Goal: Find specific page/section: Find specific page/section

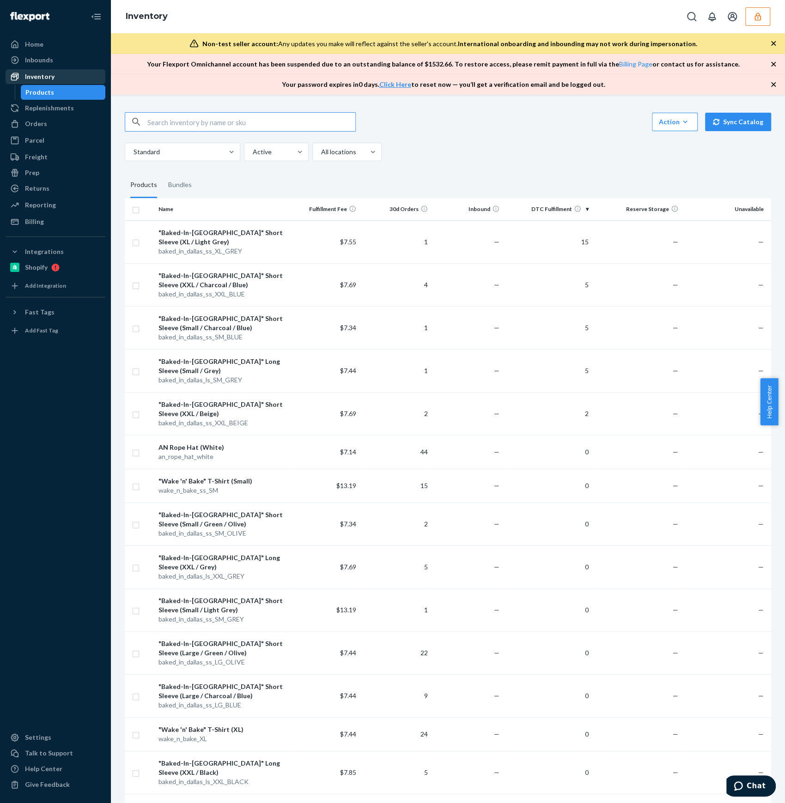
scroll to position [94, 0]
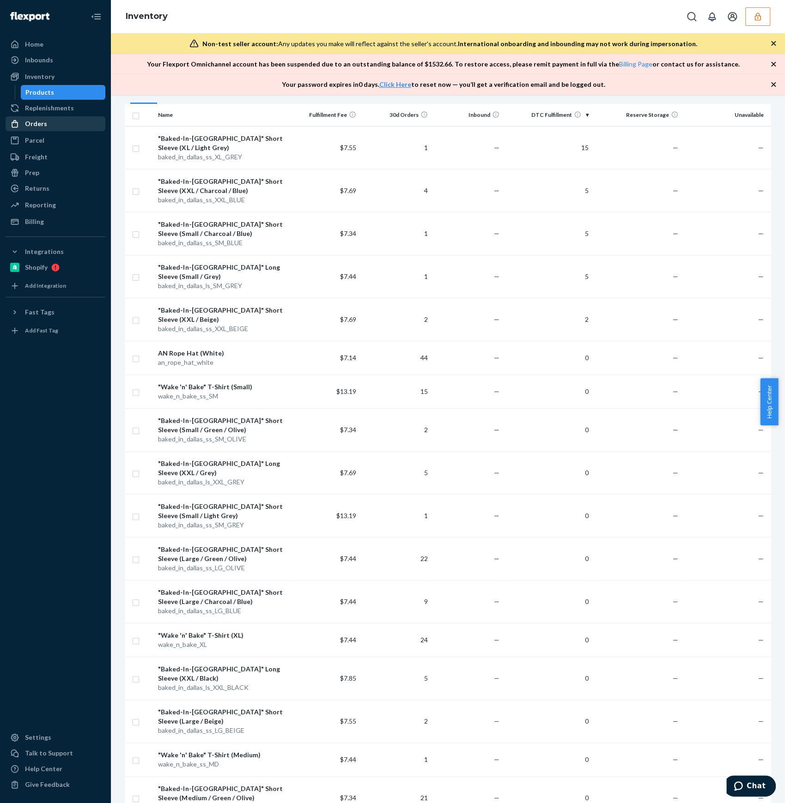
click at [54, 120] on div "Orders" at bounding box center [55, 123] width 98 height 13
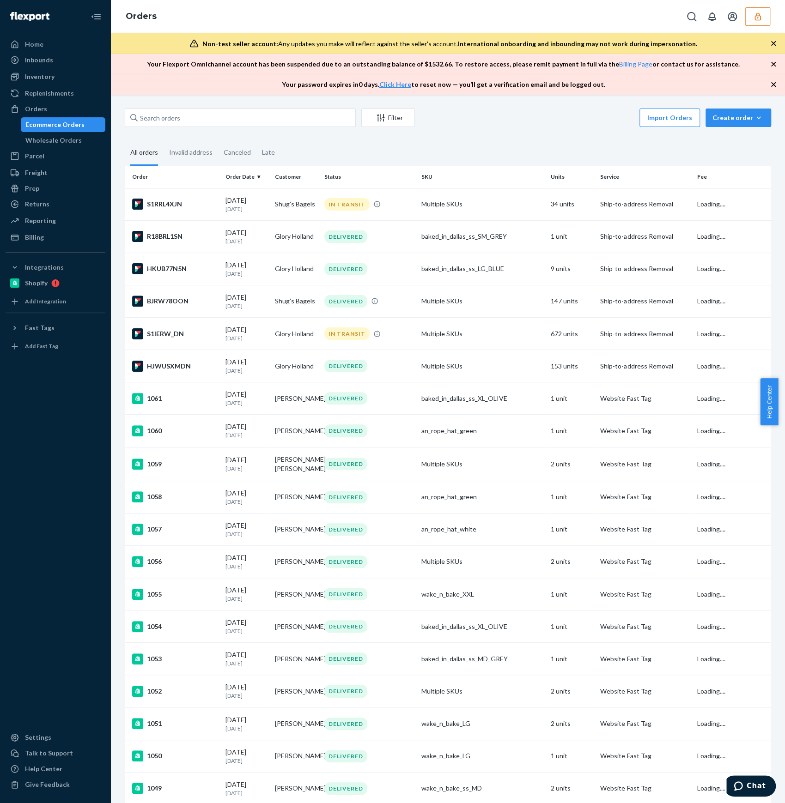
click at [762, 18] on button "button" at bounding box center [757, 16] width 25 height 18
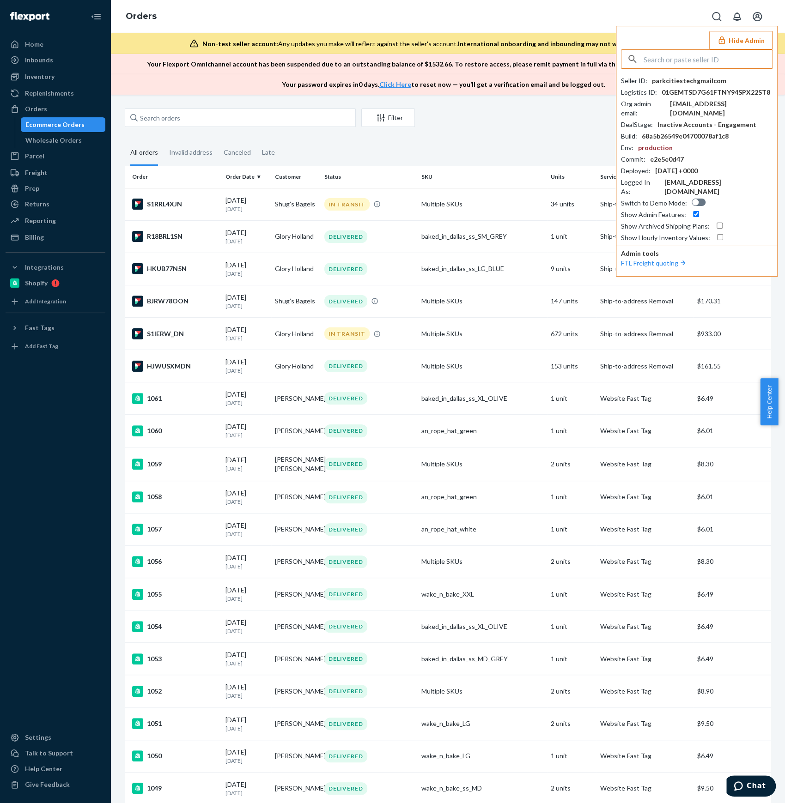
click at [675, 65] on input "text" at bounding box center [707, 59] width 128 height 18
type input "ywpantherimportscom"
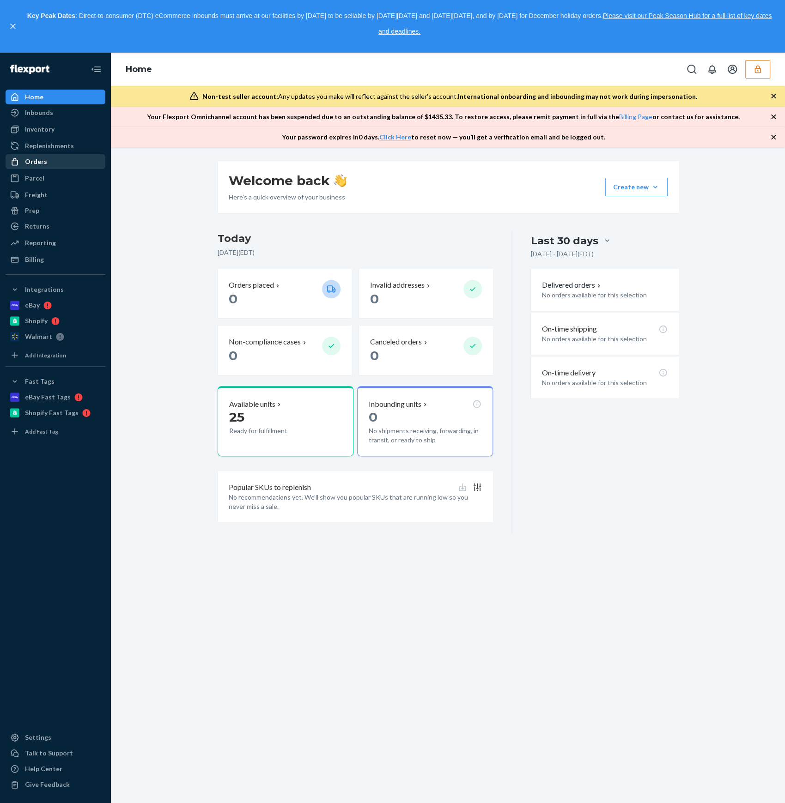
click at [55, 165] on div "Orders" at bounding box center [55, 161] width 98 height 13
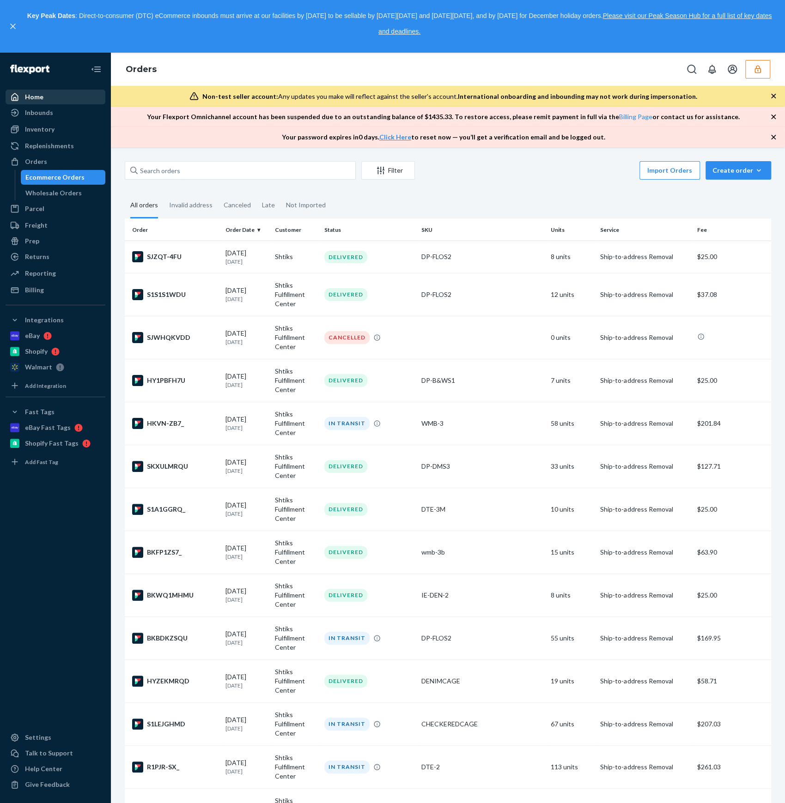
click at [41, 96] on div "Home" at bounding box center [34, 96] width 18 height 9
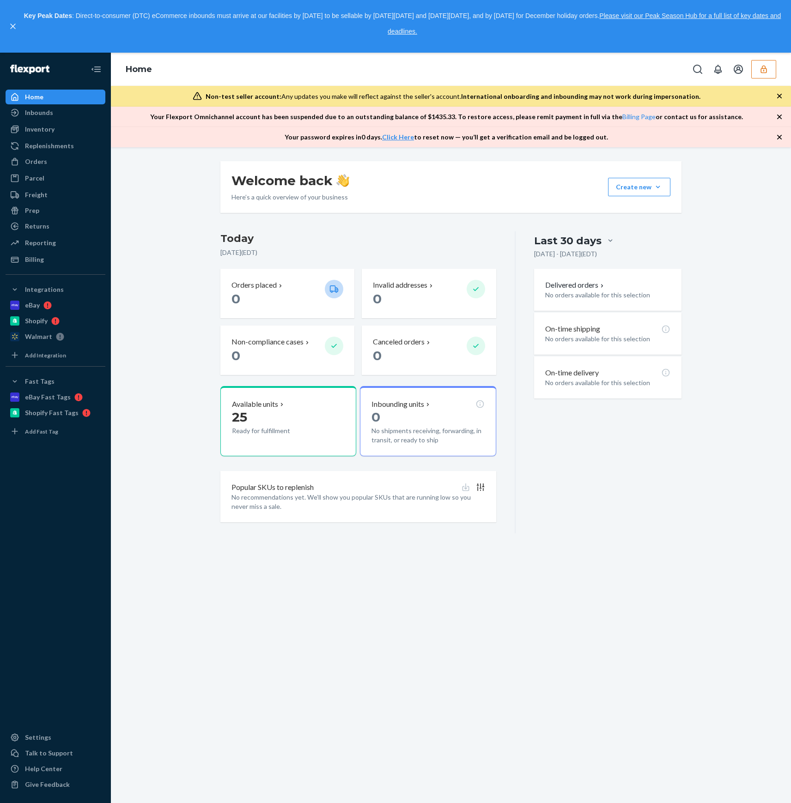
click at [761, 67] on icon "button" at bounding box center [763, 69] width 9 height 9
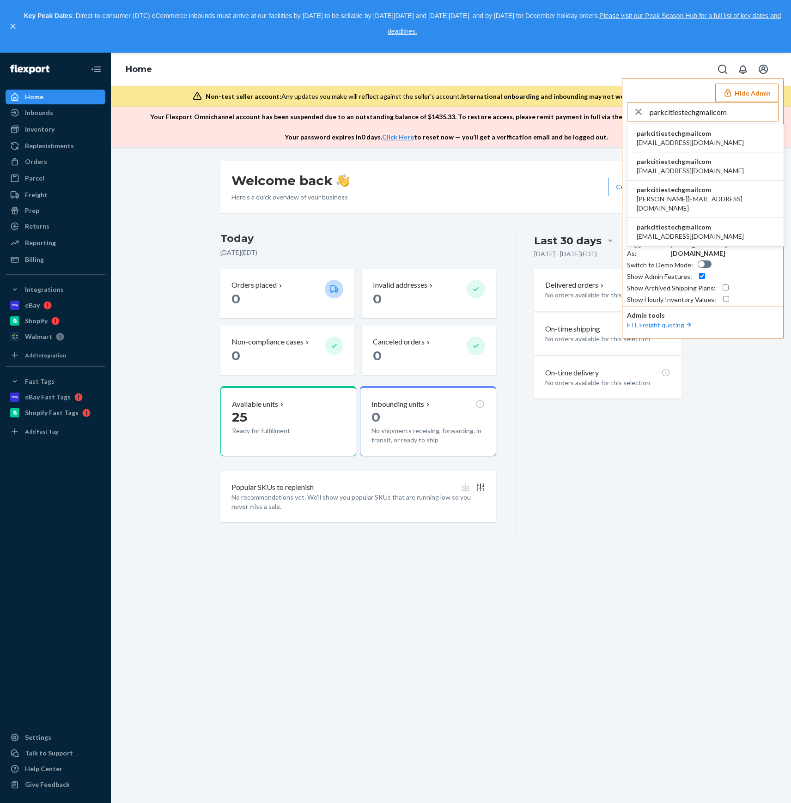
type input "parkcitiestechgmailcom"
click at [678, 130] on span "parkcitiestechgmailcom" at bounding box center [690, 133] width 107 height 9
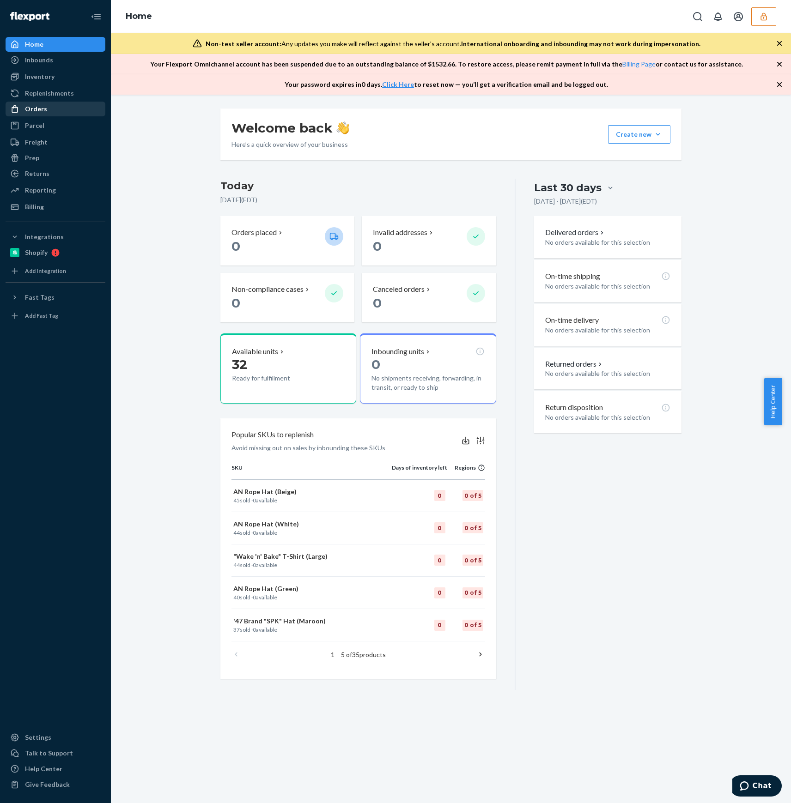
click at [68, 110] on div "Orders" at bounding box center [55, 109] width 98 height 13
